Goal: Task Accomplishment & Management: Manage account settings

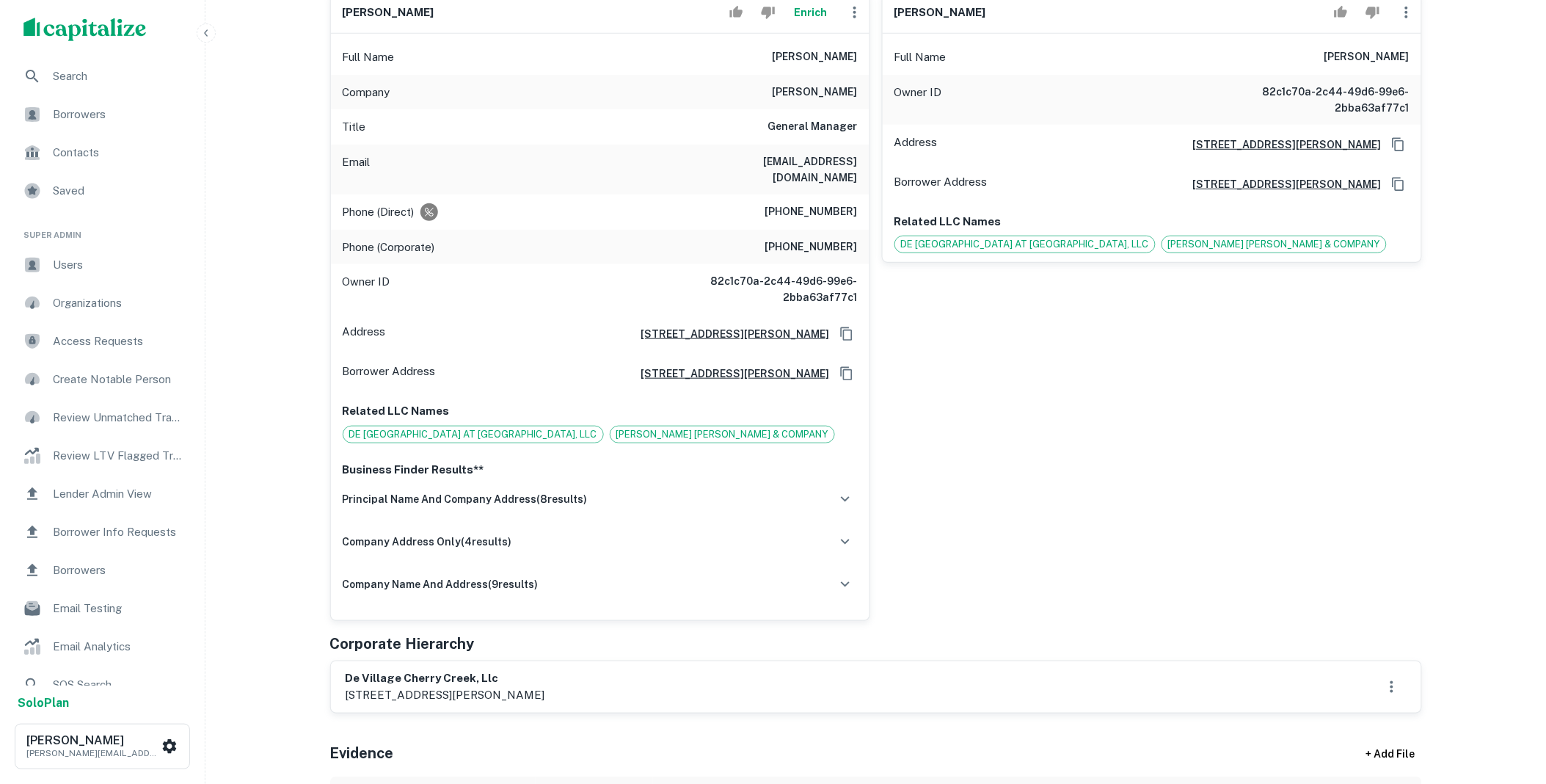
scroll to position [299, 0]
click at [659, 678] on div "de [GEOGRAPHIC_DATA], llc [STREET_ADDRESS][PERSON_NAME]" at bounding box center [877, 684] width 1061 height 33
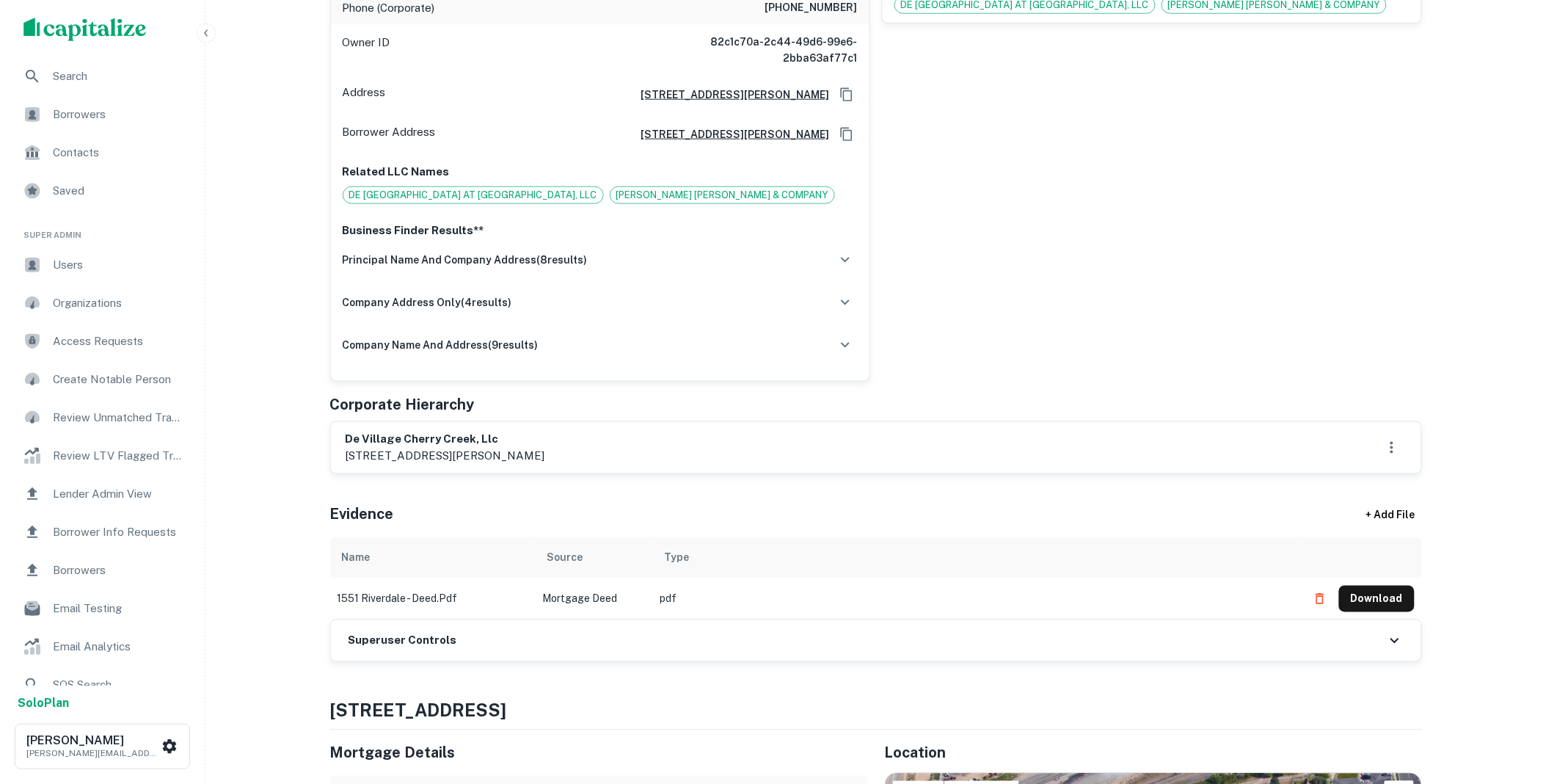
scroll to position [597, 0]
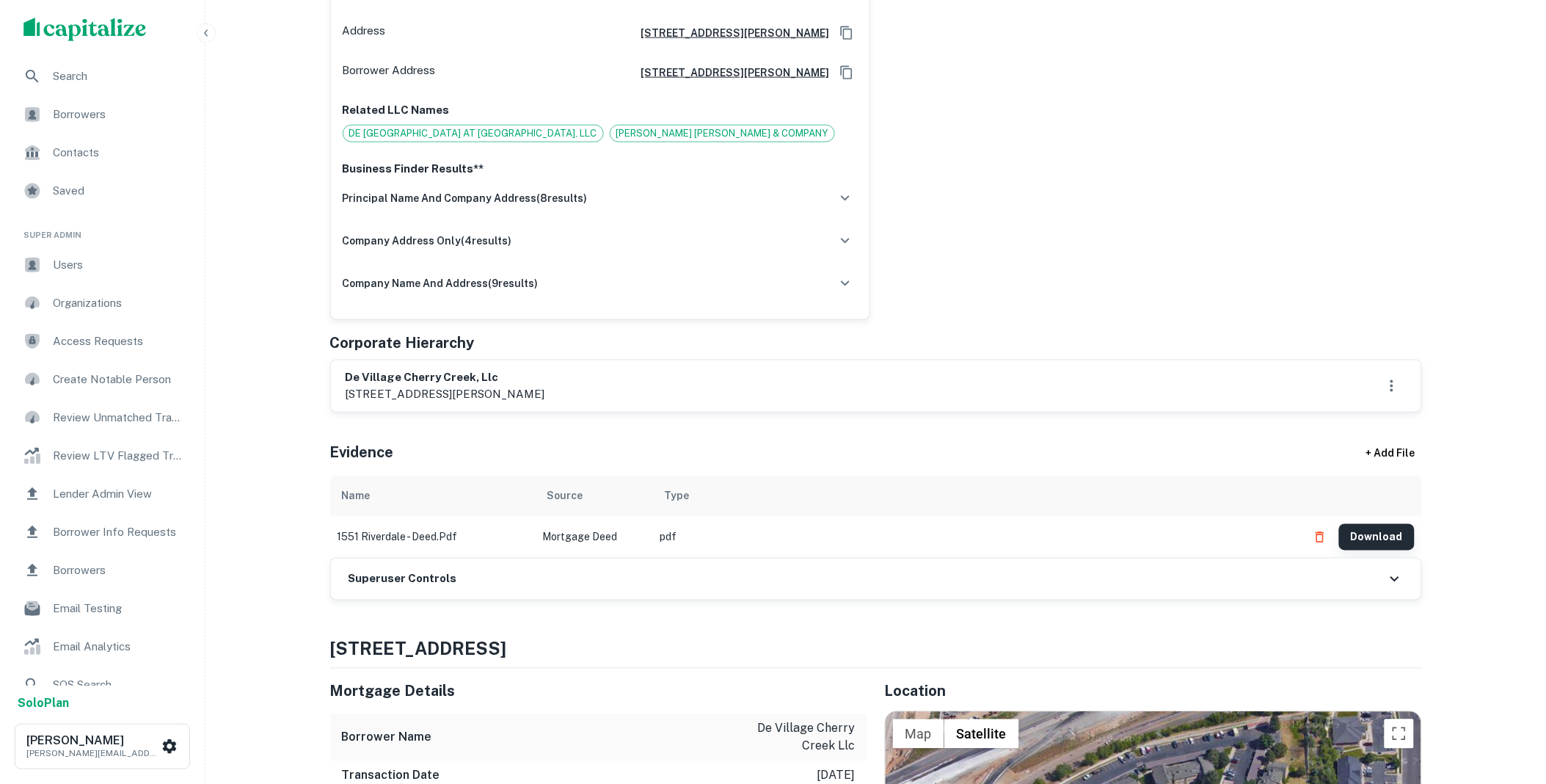
click at [1382, 526] on button "Download" at bounding box center [1377, 537] width 75 height 27
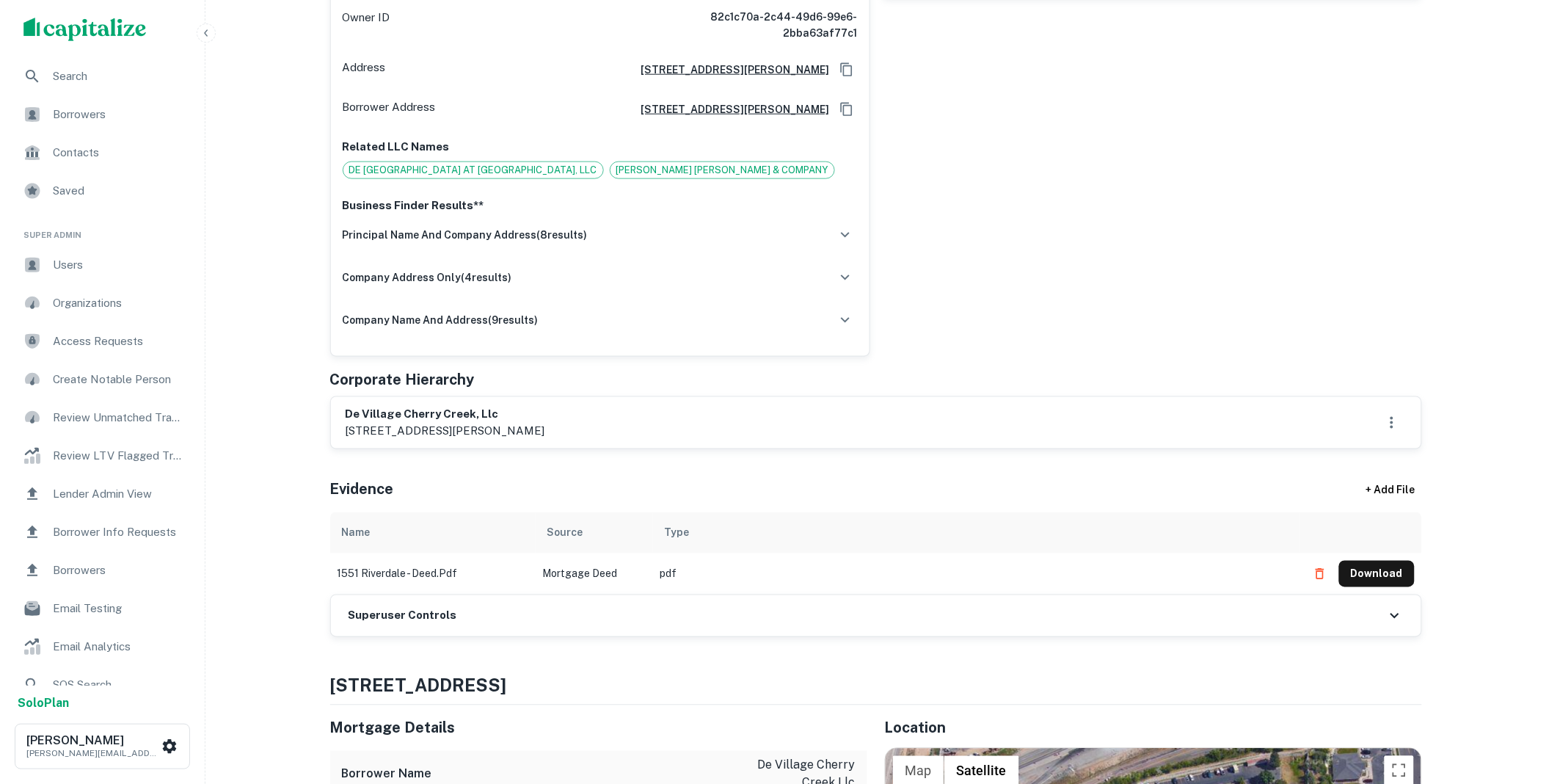
scroll to position [0, 0]
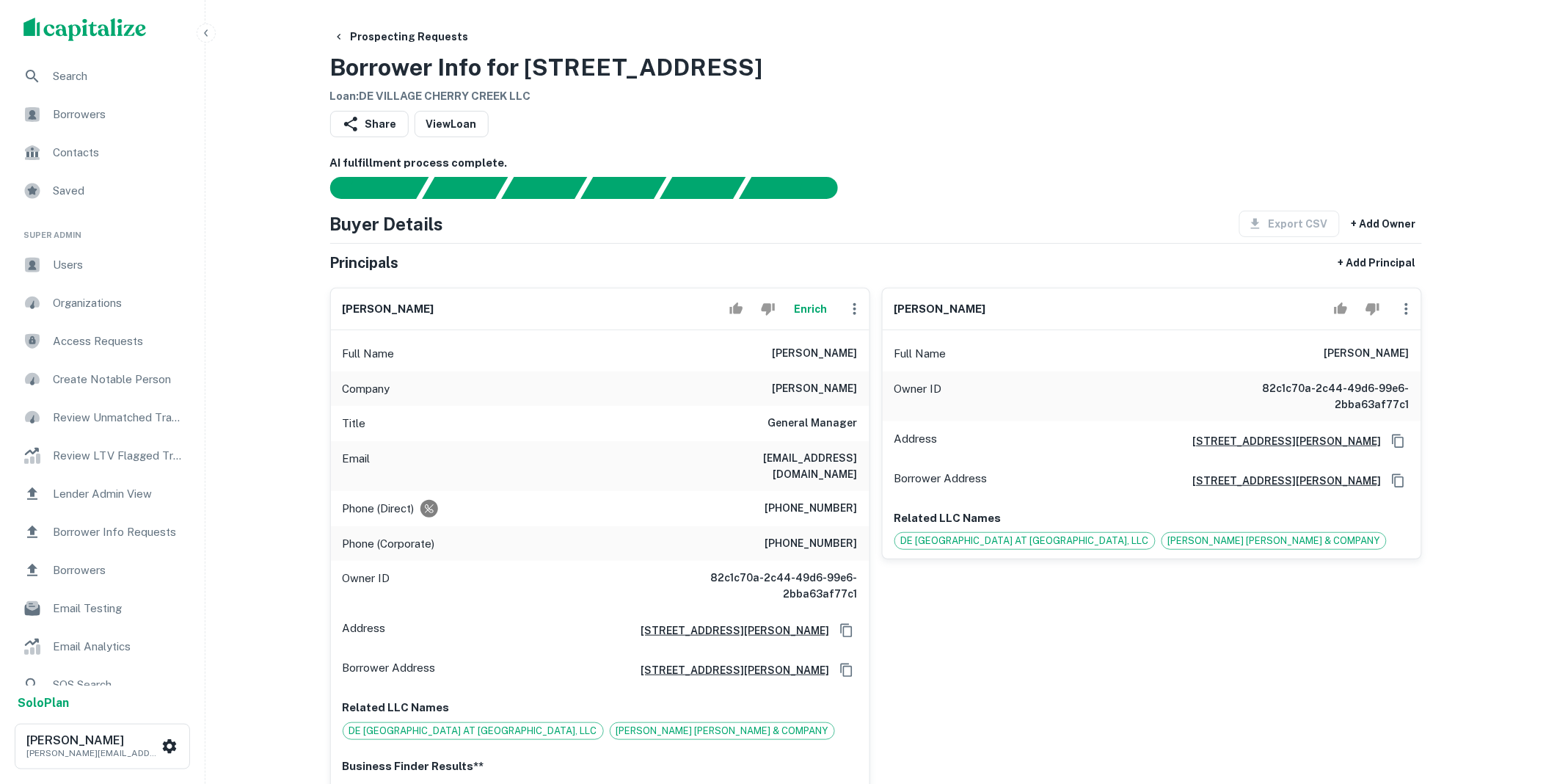
click at [854, 312] on icon "button" at bounding box center [854, 309] width 3 height 12
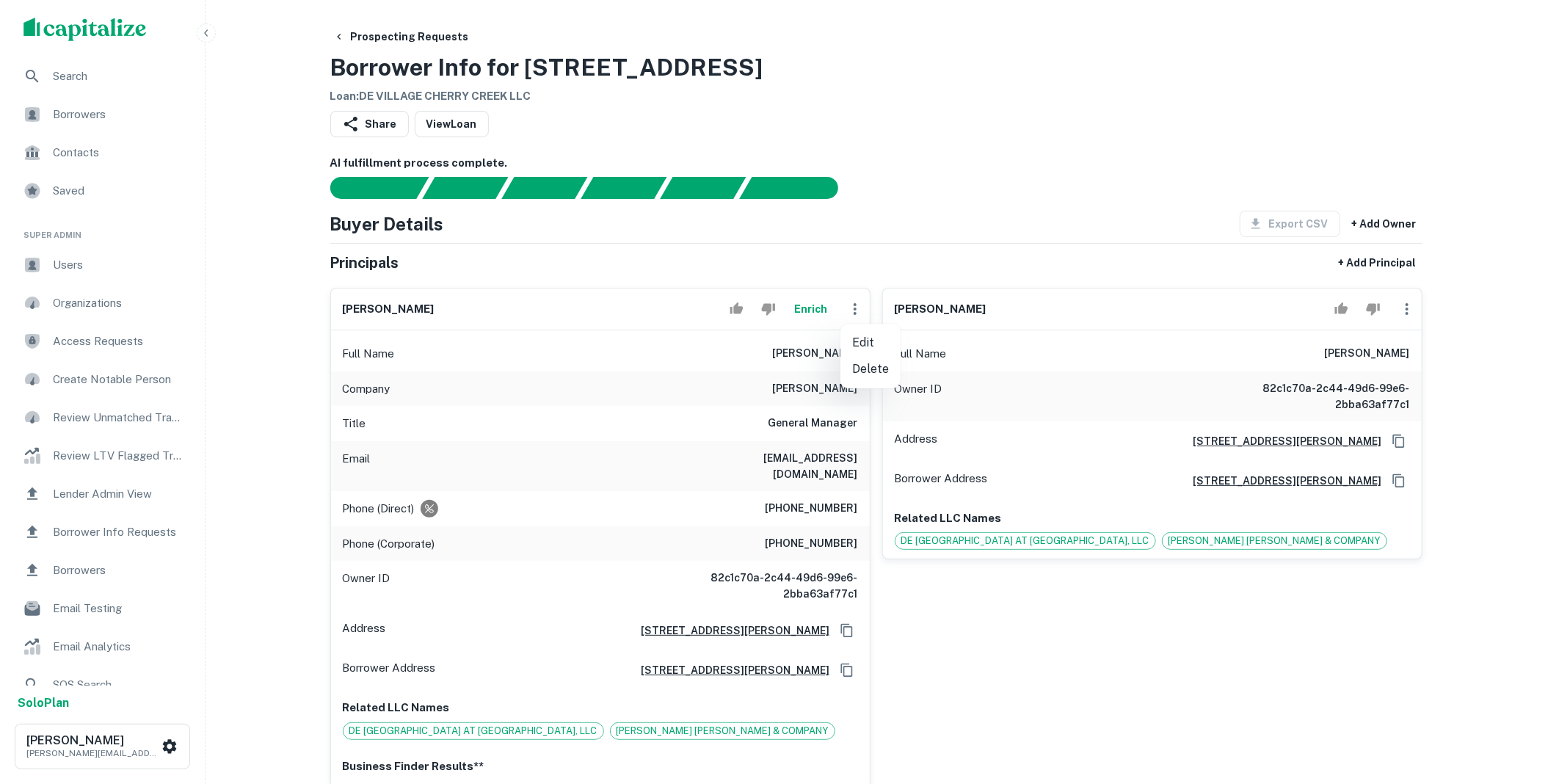
click at [861, 335] on li "Edit" at bounding box center [871, 342] width 60 height 27
select select "**"
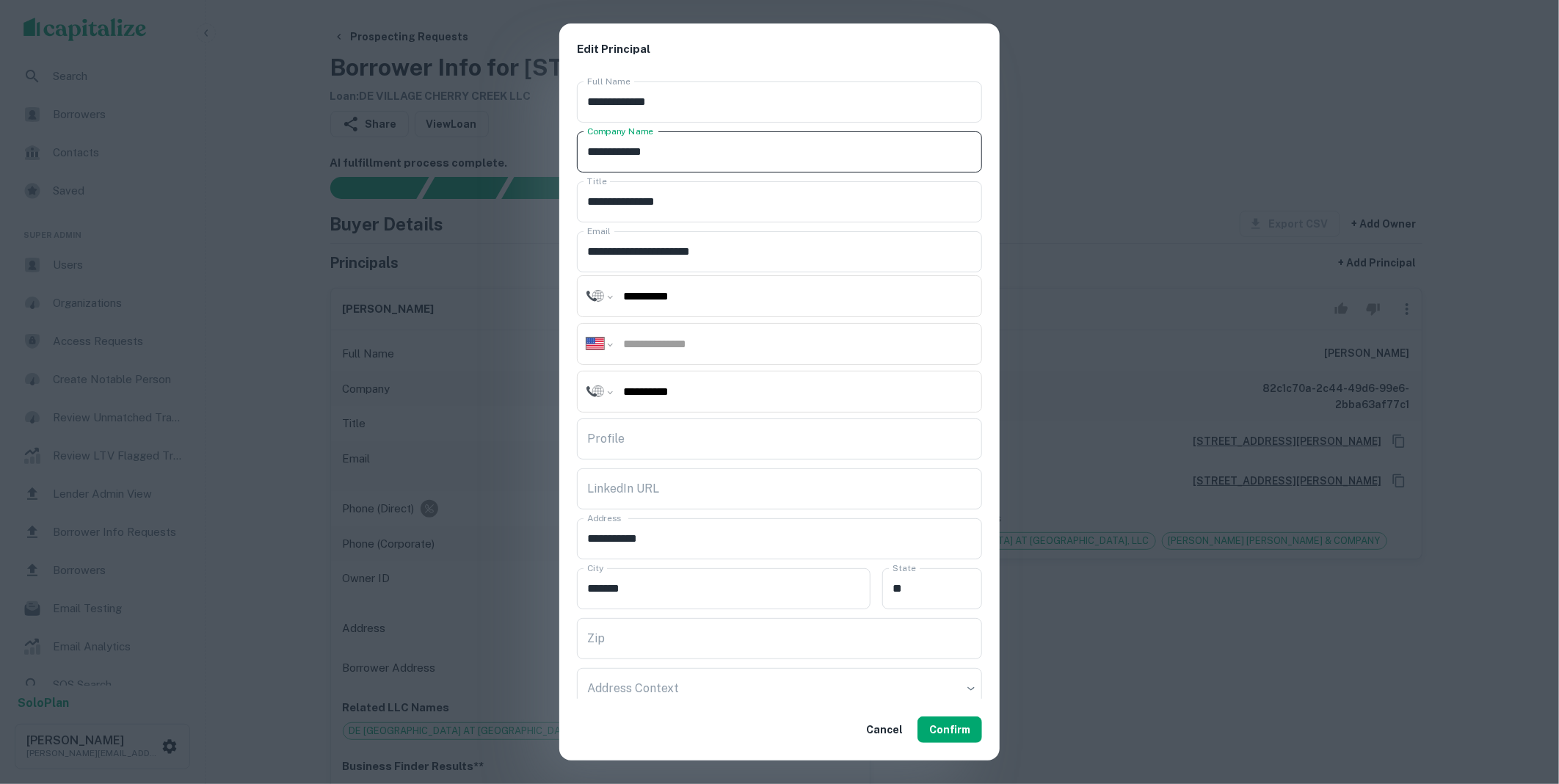
drag, startPoint x: 696, startPoint y: 144, endPoint x: 553, endPoint y: 138, distance: 143.1
click at [553, 138] on div "**********" at bounding box center [779, 392] width 1559 height 784
click at [947, 733] on button "Confirm" at bounding box center [949, 729] width 64 height 27
